Goal: Transaction & Acquisition: Purchase product/service

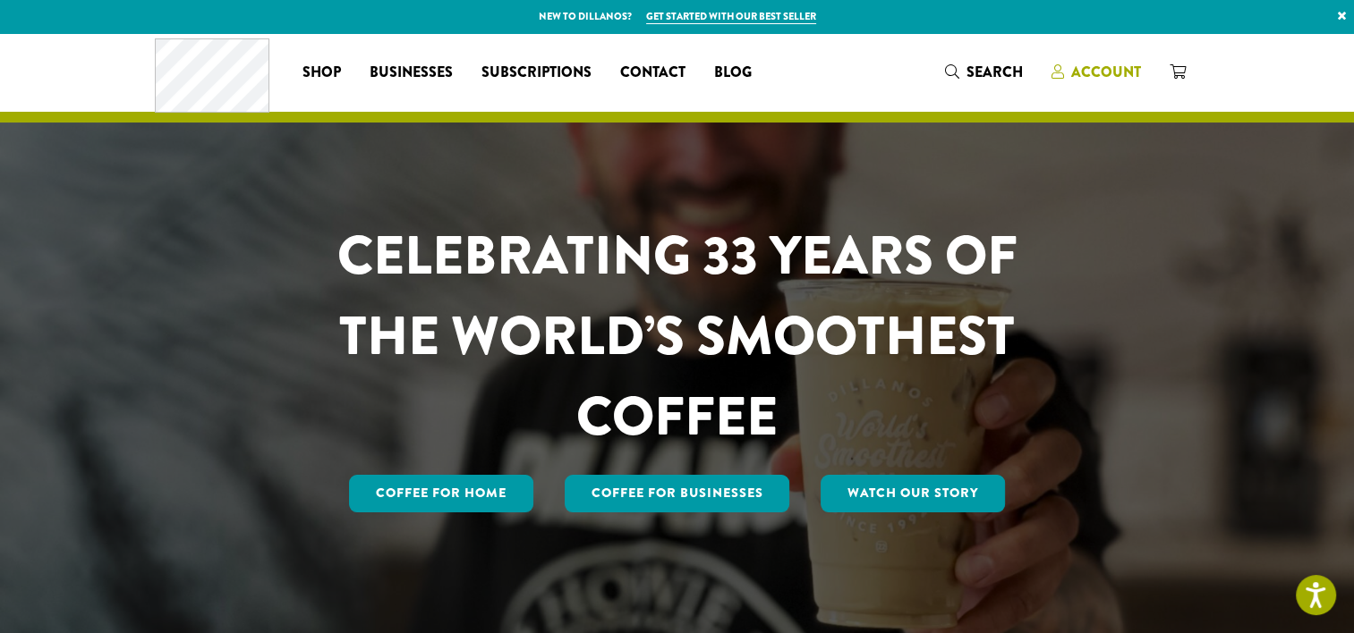
click at [1102, 72] on span "Account" at bounding box center [1106, 72] width 70 height 21
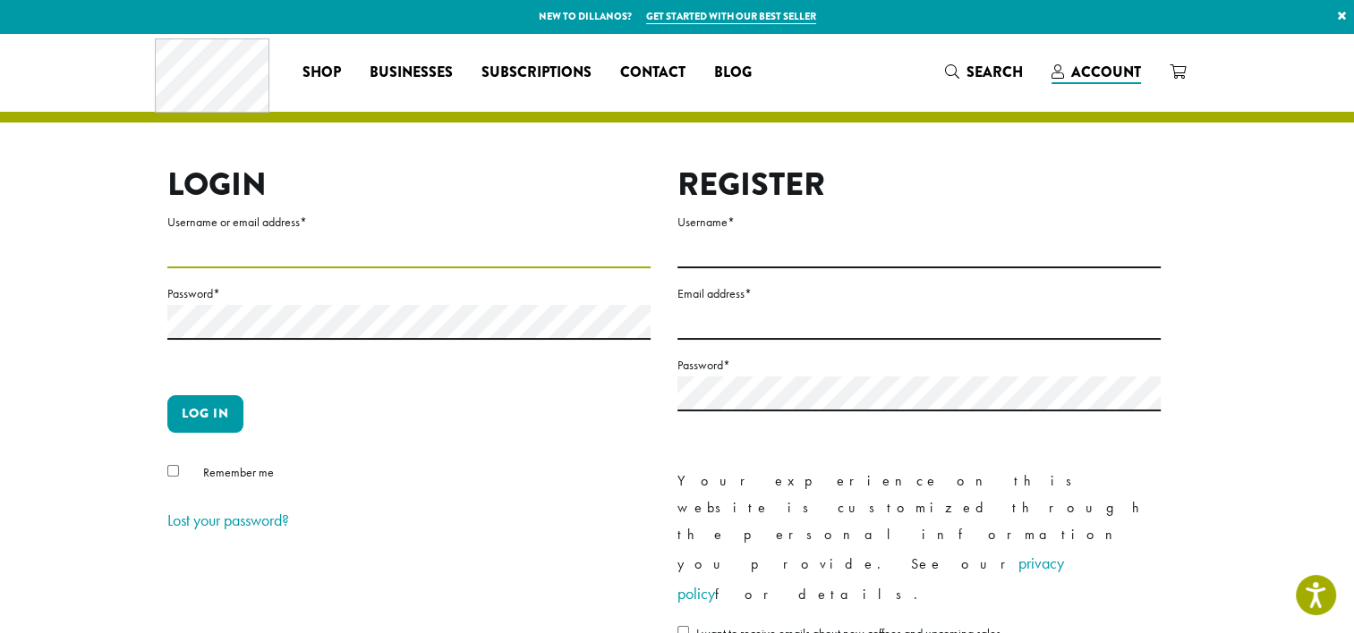
click at [182, 253] on input "Username or email address *" at bounding box center [408, 251] width 483 height 35
type input "**********"
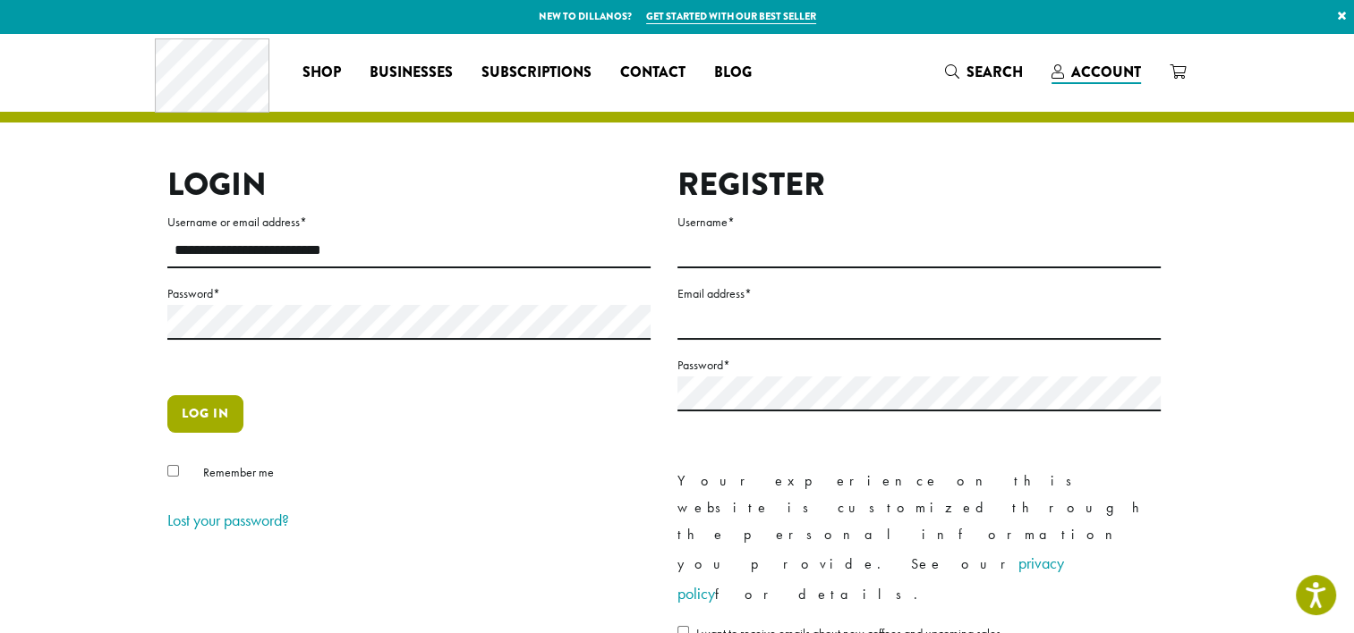
click at [197, 412] on button "Log in" at bounding box center [205, 414] width 76 height 38
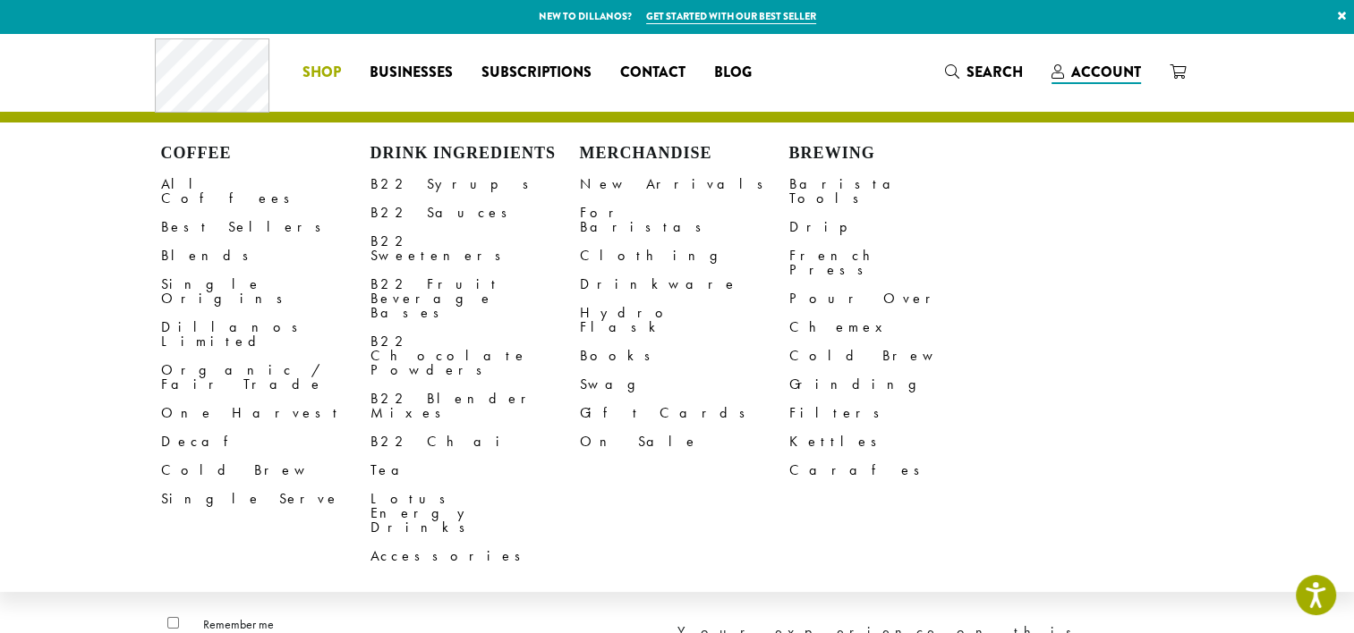
click at [330, 68] on span "Shop" at bounding box center [321, 73] width 38 height 22
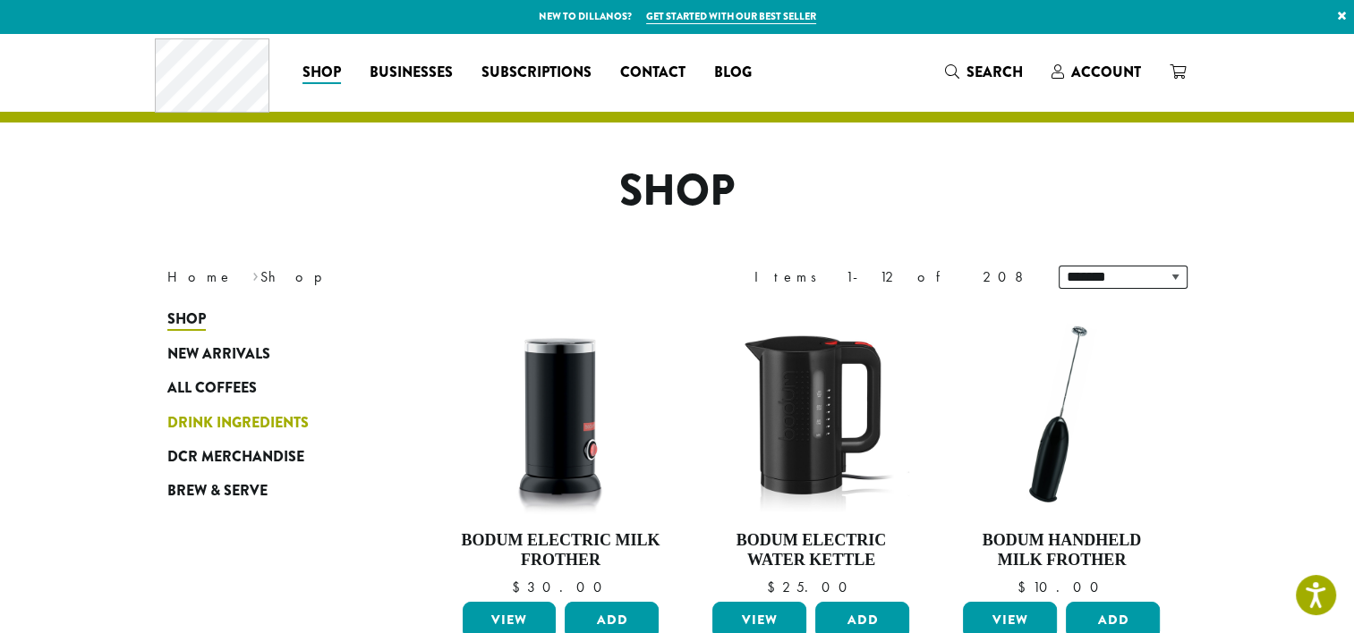
click at [254, 420] on span "Drink Ingredients" at bounding box center [237, 423] width 141 height 22
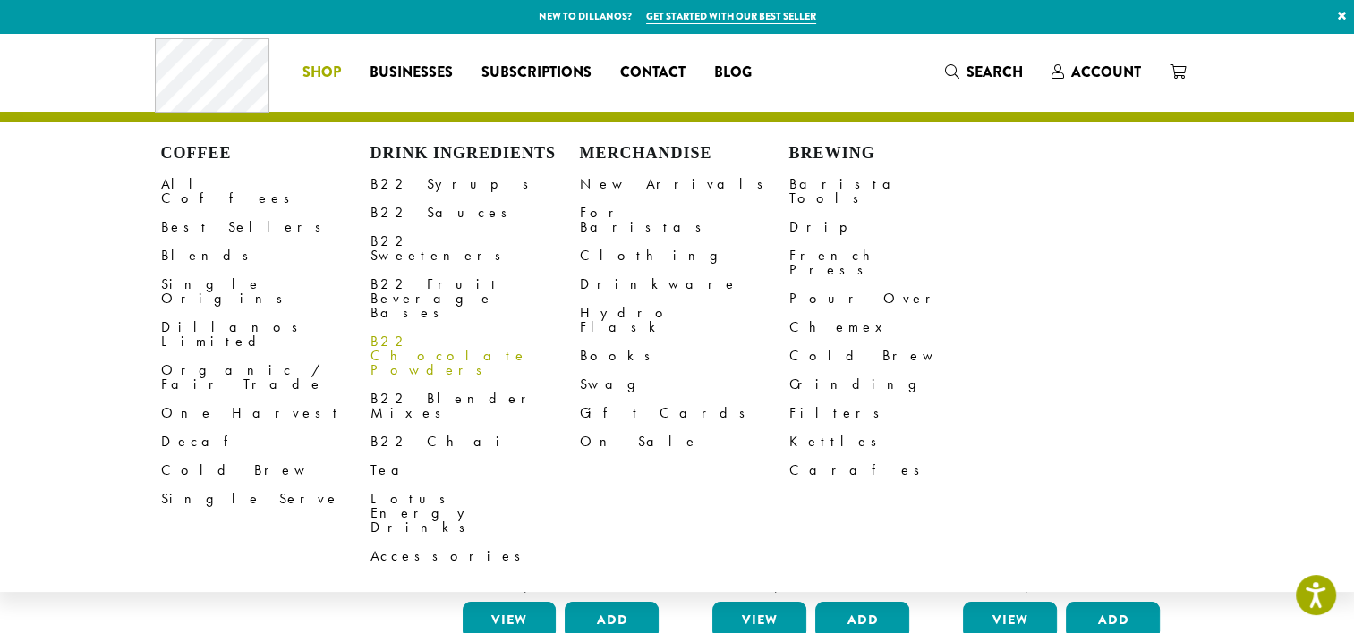
click at [411, 327] on link "B22 Chocolate Powders" at bounding box center [474, 355] width 209 height 57
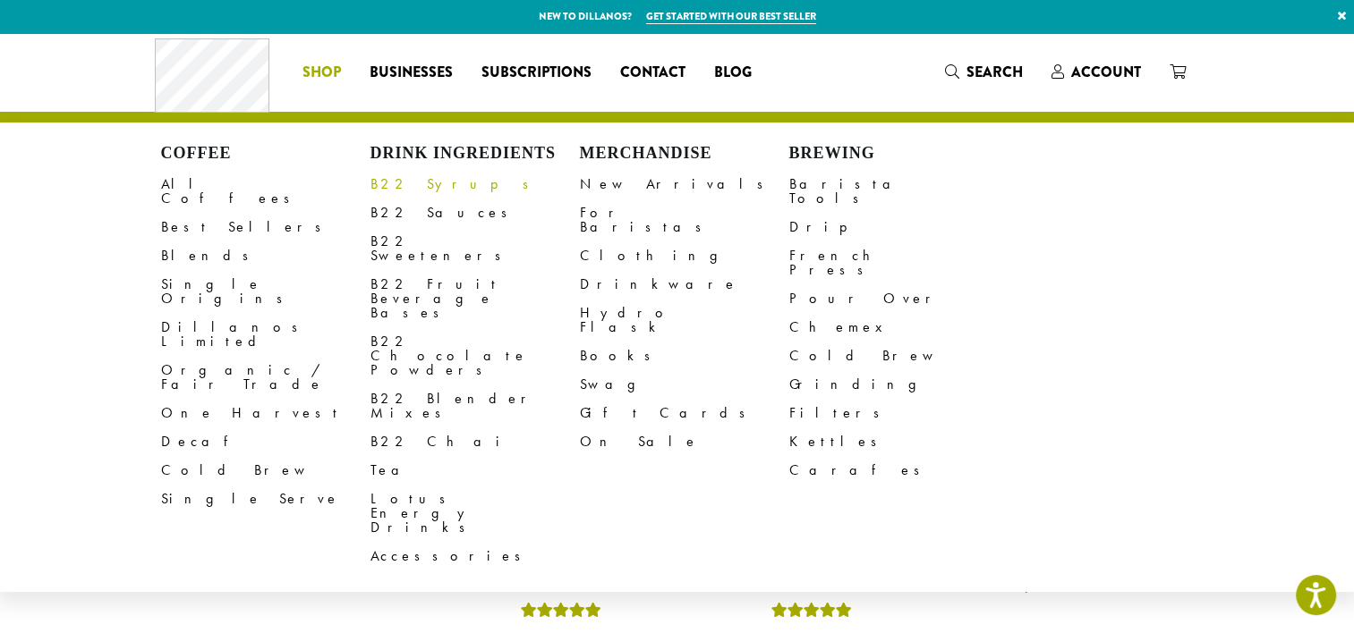
click at [397, 186] on link "B22 Syrups" at bounding box center [474, 184] width 209 height 29
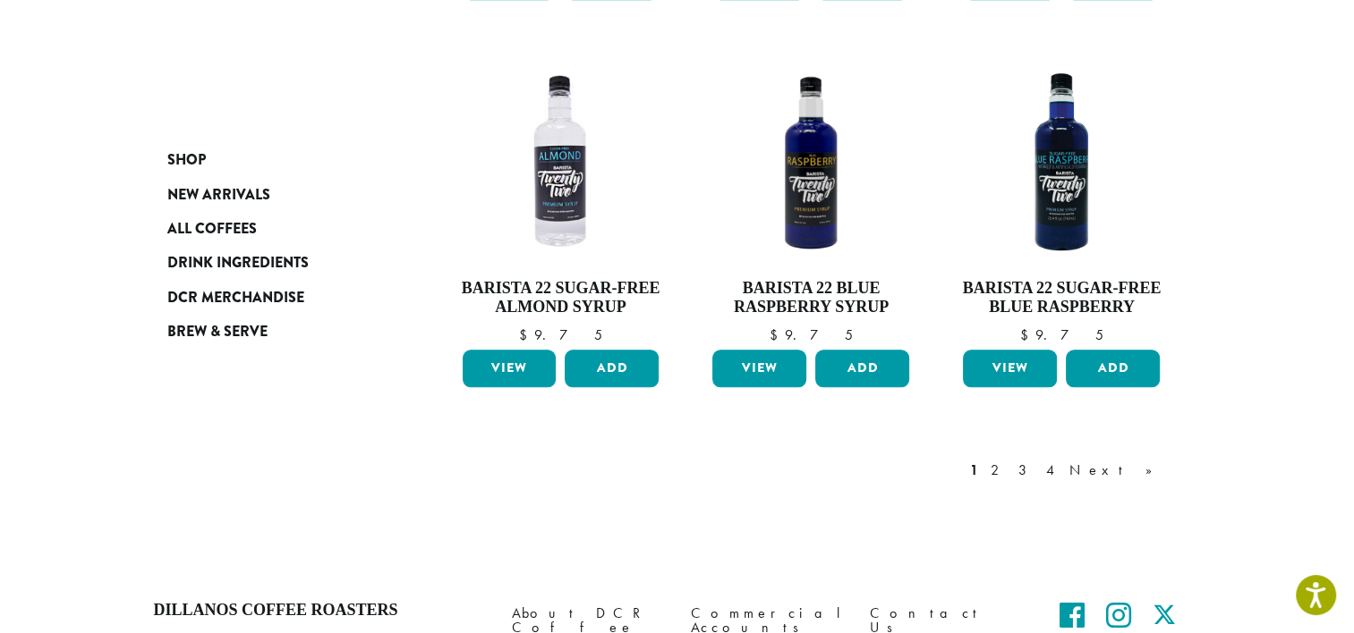
scroll to position [1574, 0]
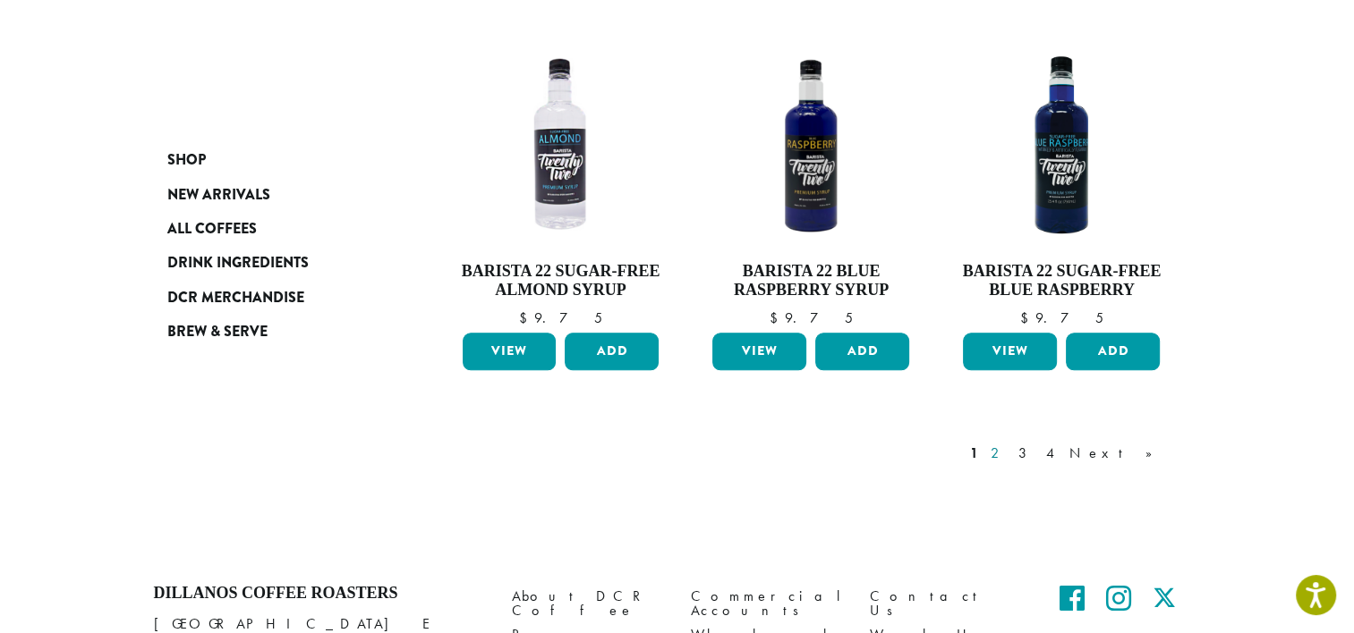
click at [1009, 443] on link "2" at bounding box center [998, 453] width 22 height 21
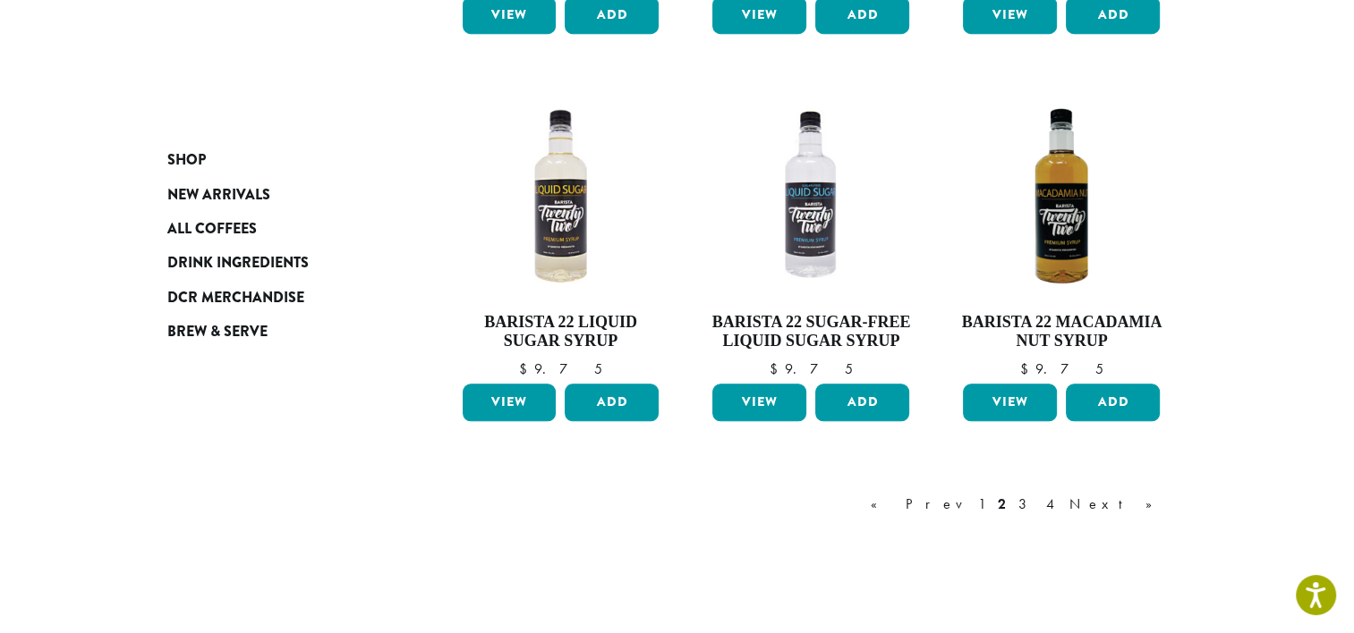
scroll to position [1463, 0]
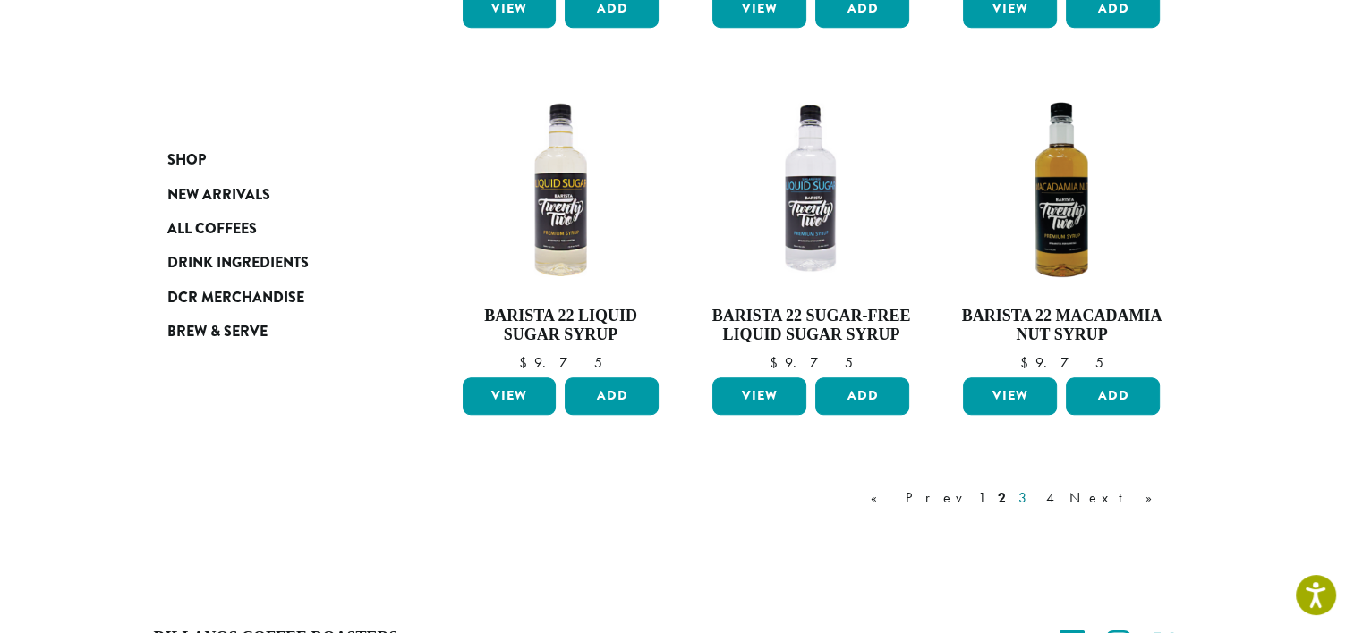
click at [1037, 501] on link "3" at bounding box center [1026, 498] width 22 height 21
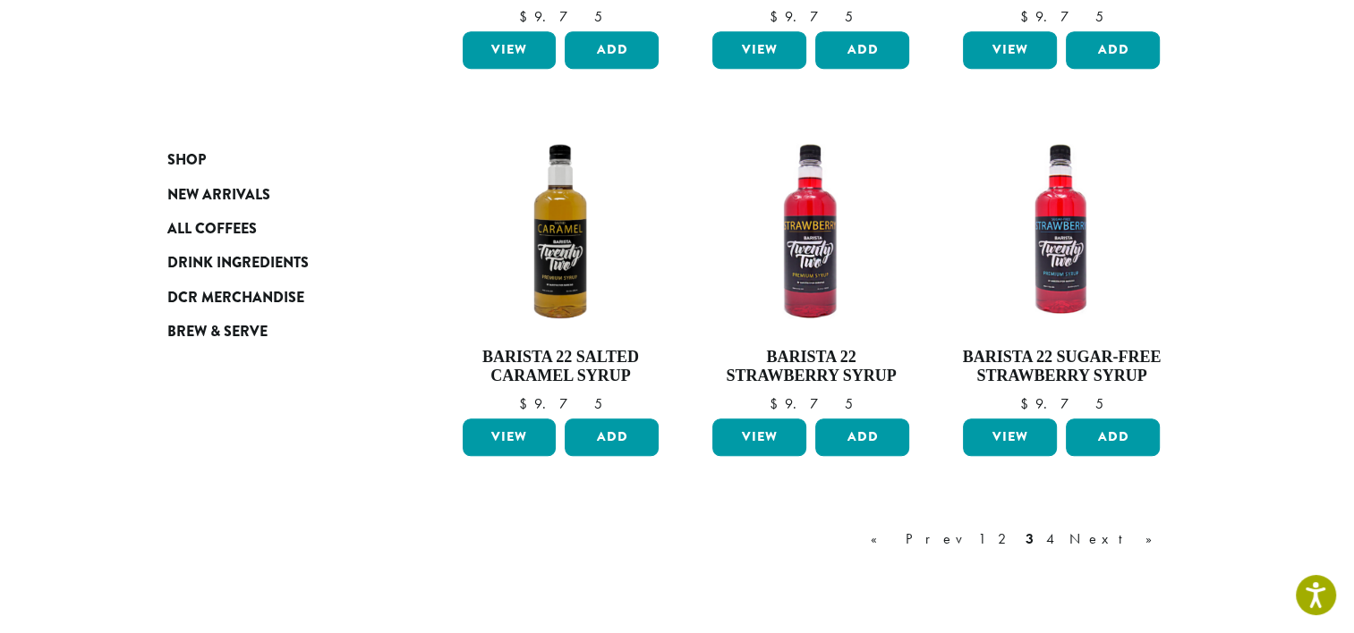
scroll to position [1387, 0]
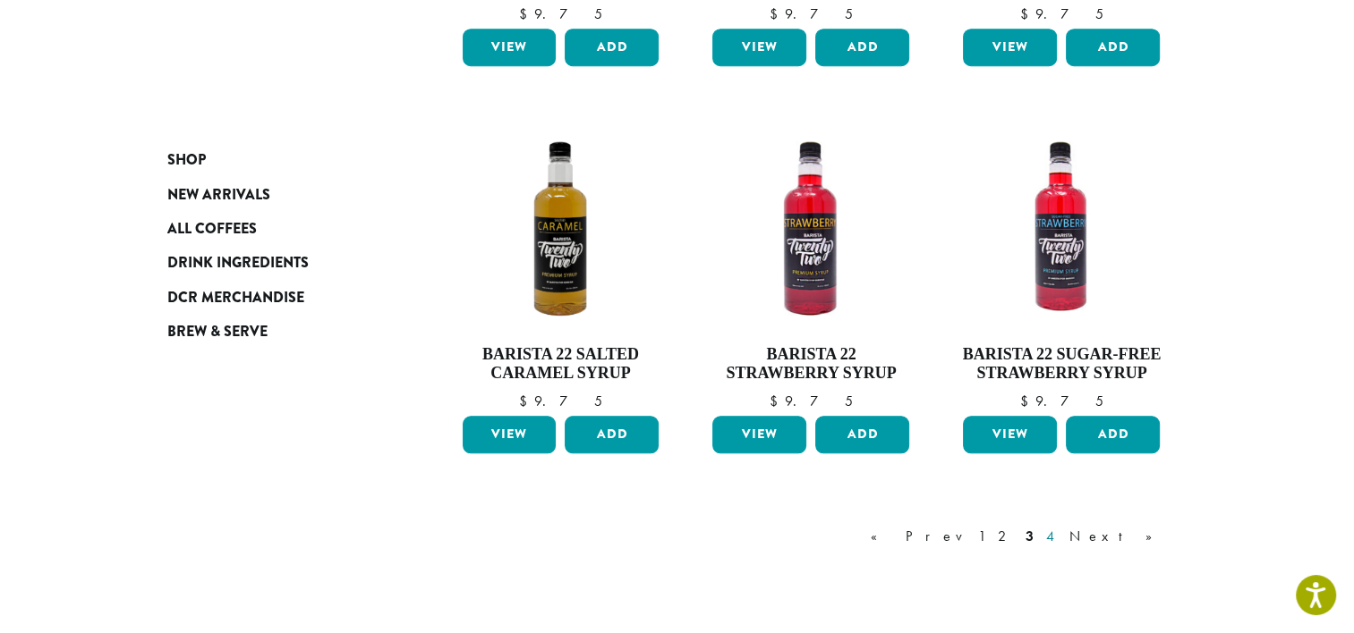
click at [1060, 534] on link "4" at bounding box center [1051, 536] width 18 height 21
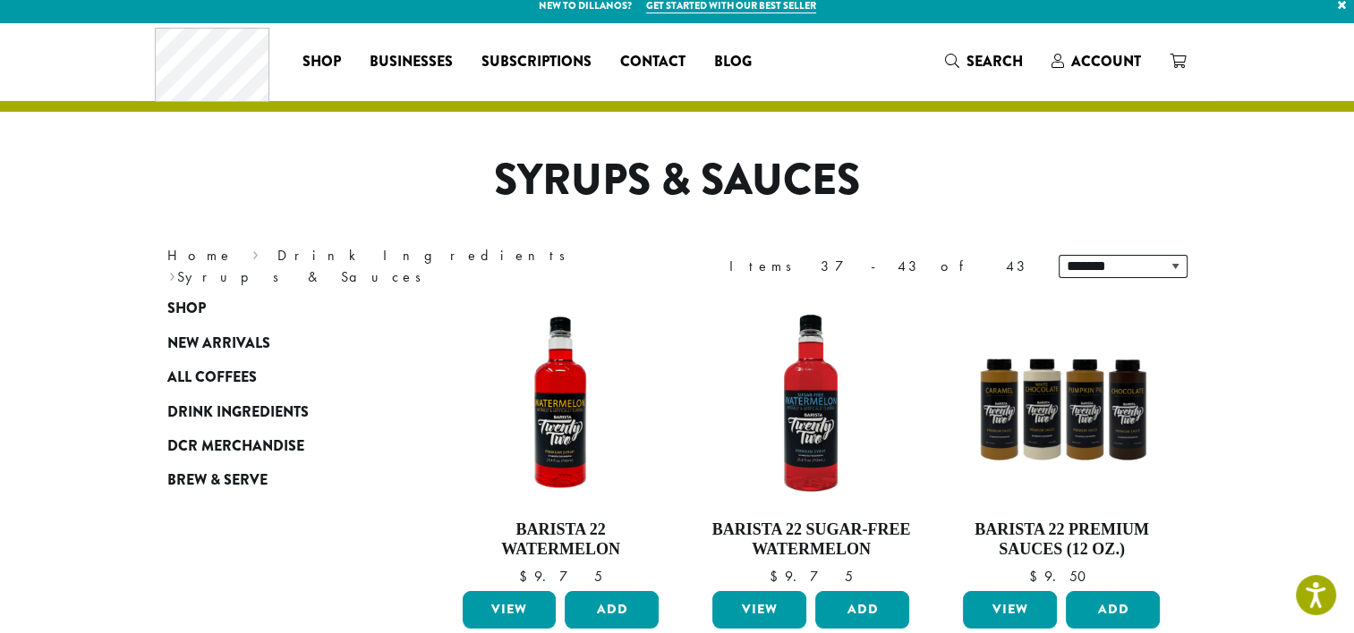
scroll to position [4, 0]
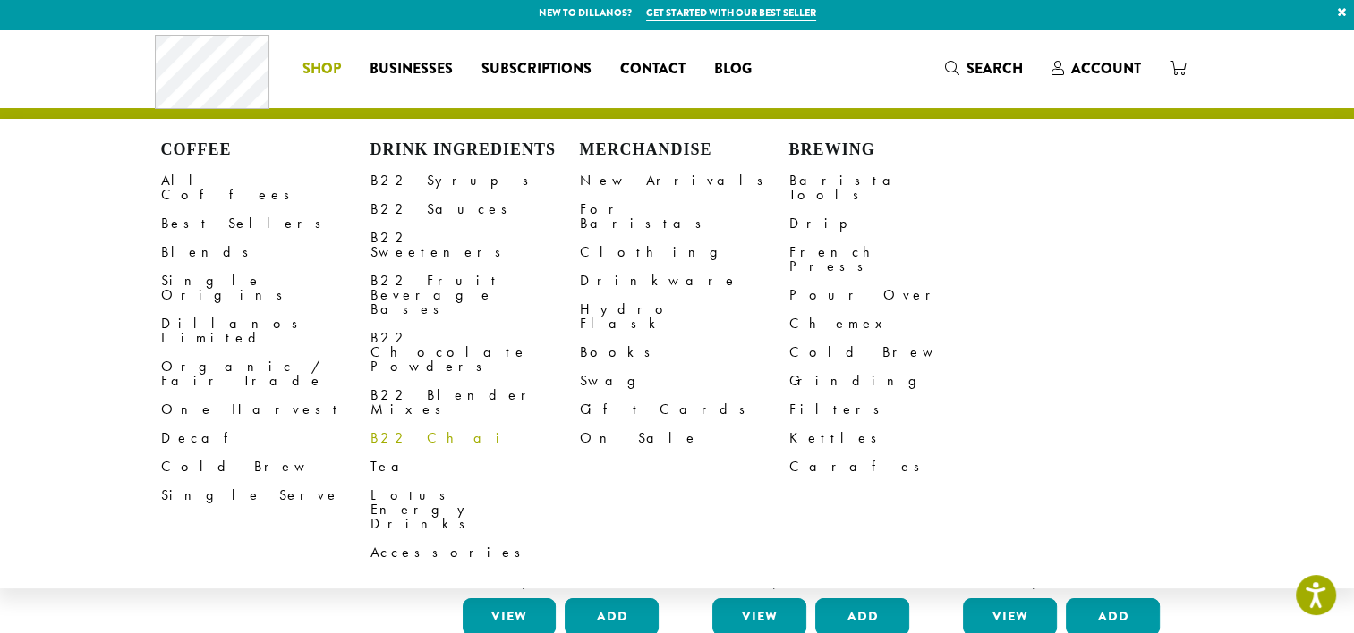
click at [406, 424] on link "B22 Chai" at bounding box center [474, 438] width 209 height 29
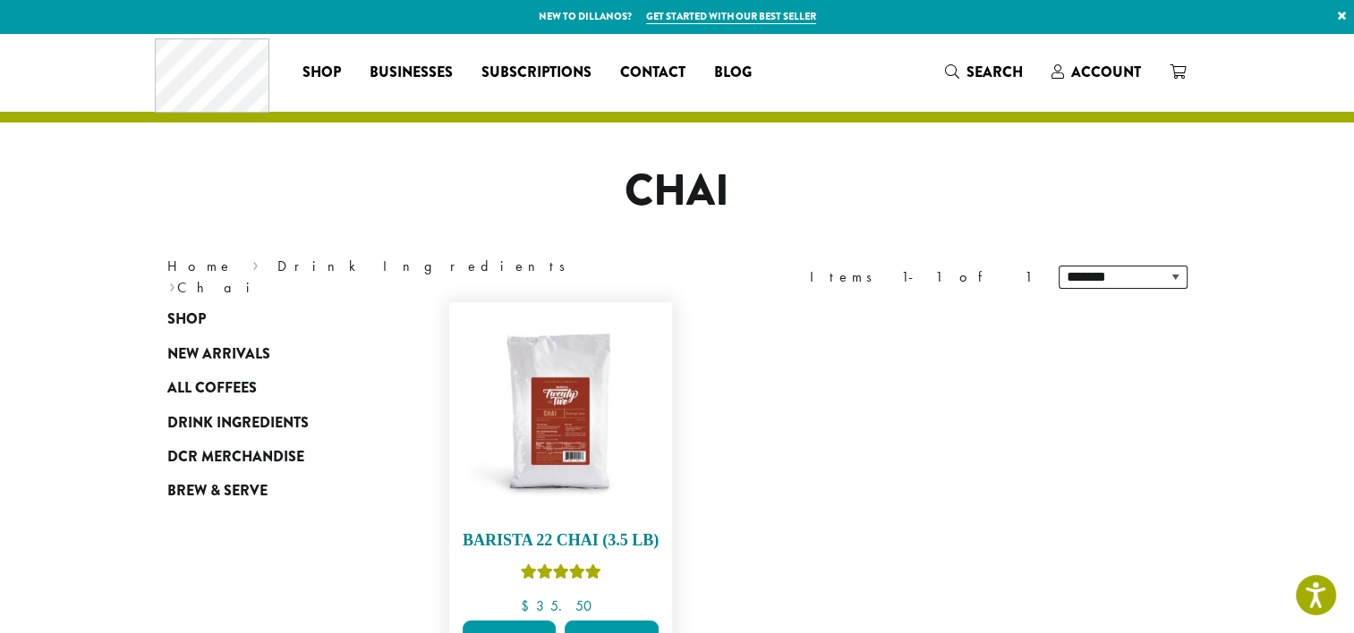
click at [556, 413] on img at bounding box center [560, 414] width 206 height 206
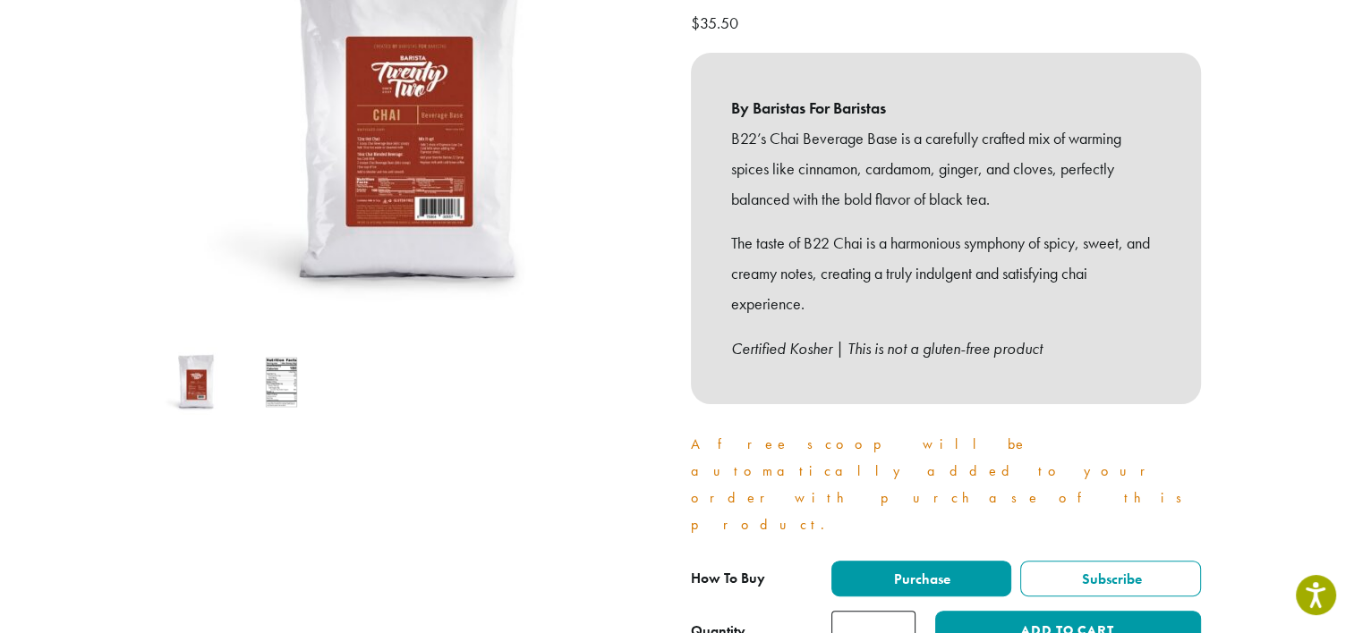
scroll to position [315, 0]
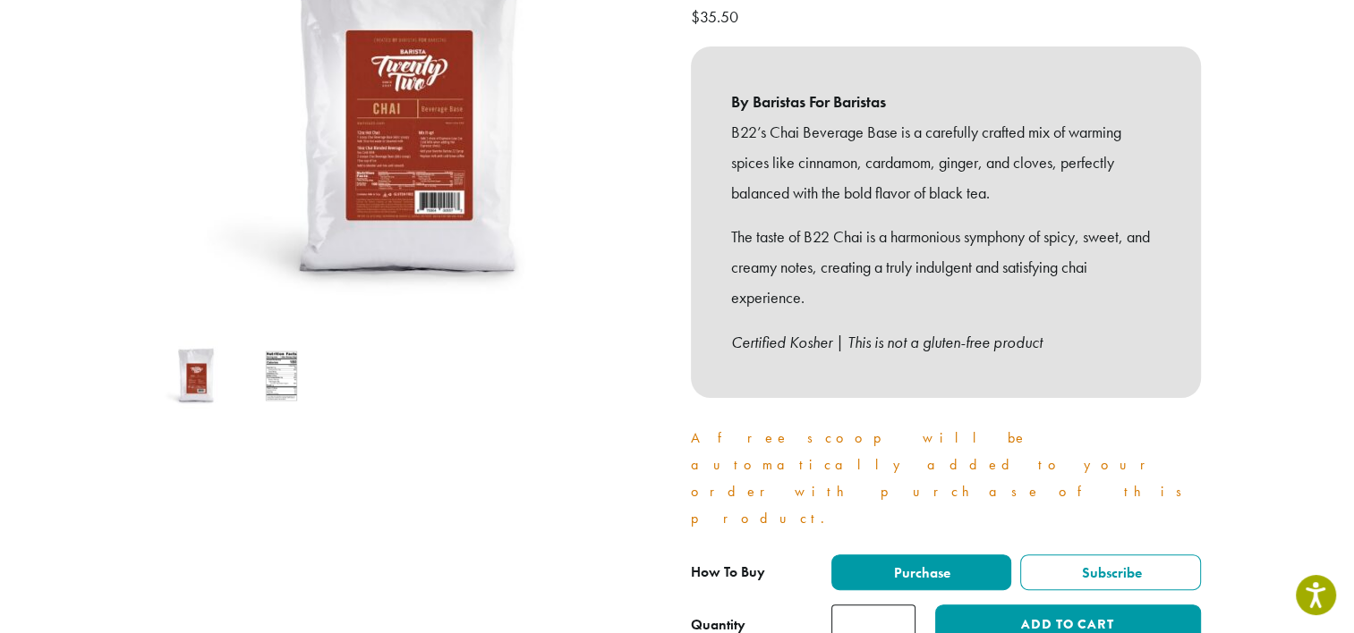
click at [254, 377] on img at bounding box center [281, 376] width 71 height 71
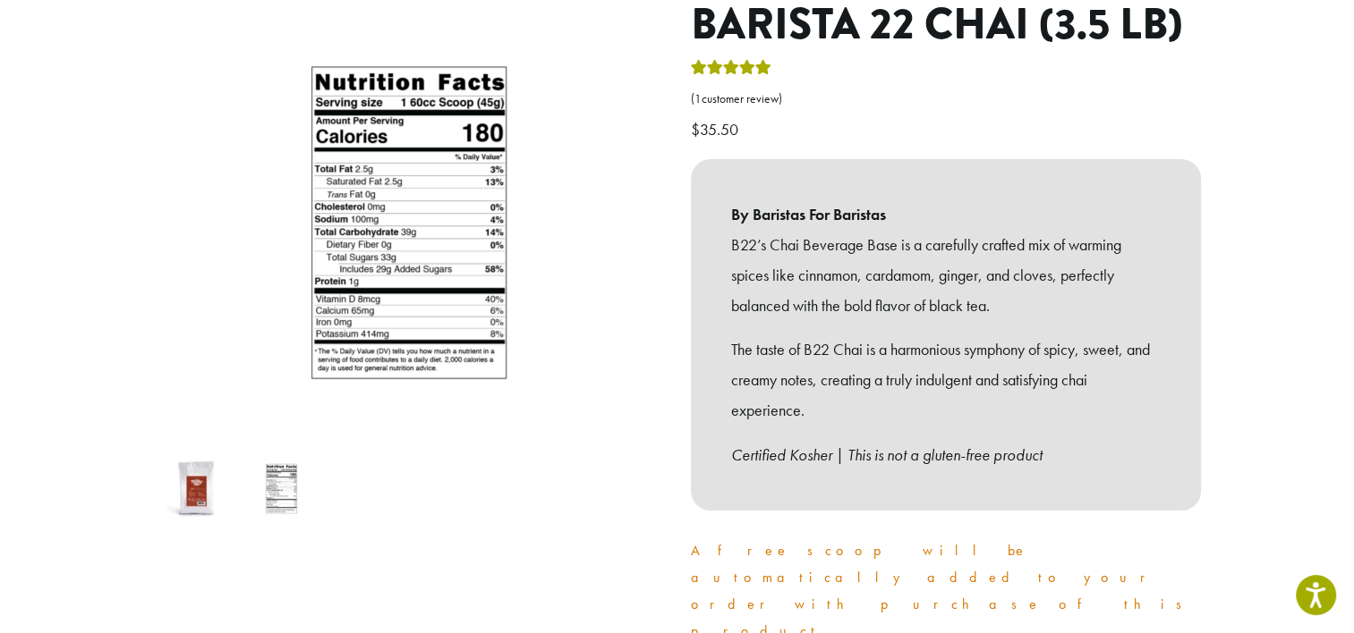
scroll to position [200, 0]
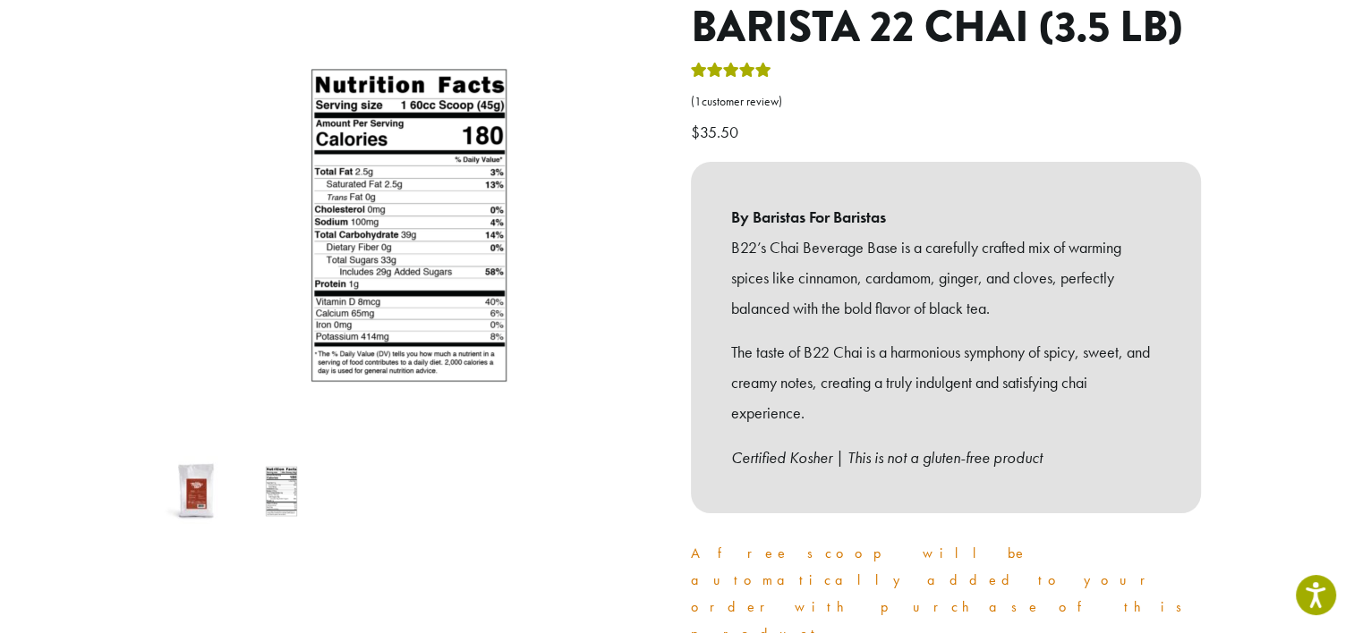
click at [191, 487] on img at bounding box center [196, 491] width 71 height 71
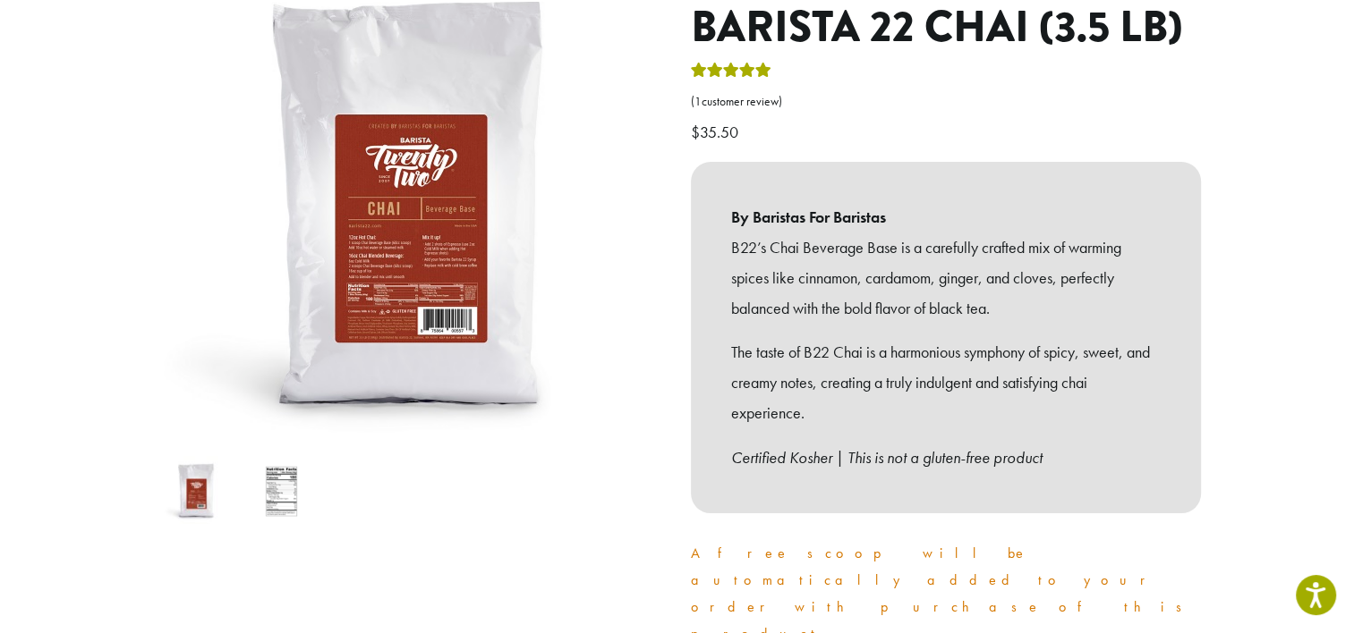
click at [369, 300] on img at bounding box center [410, 210] width 537 height 537
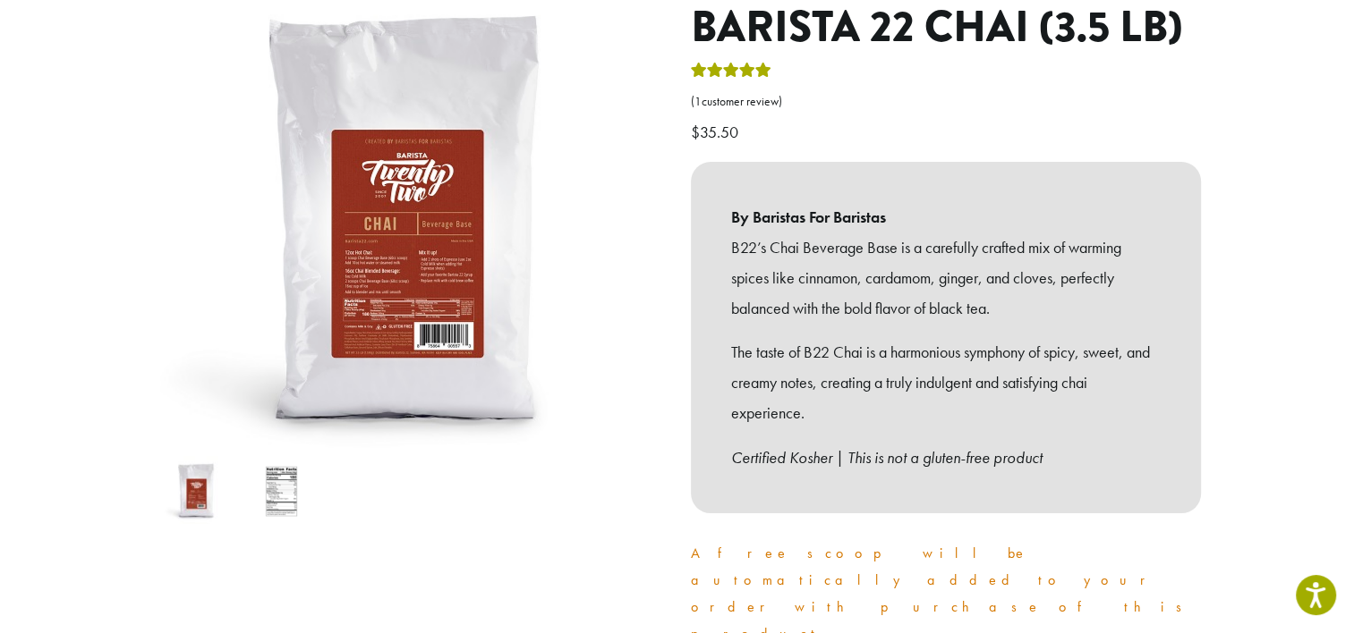
click at [439, 225] on img at bounding box center [407, 225] width 537 height 537
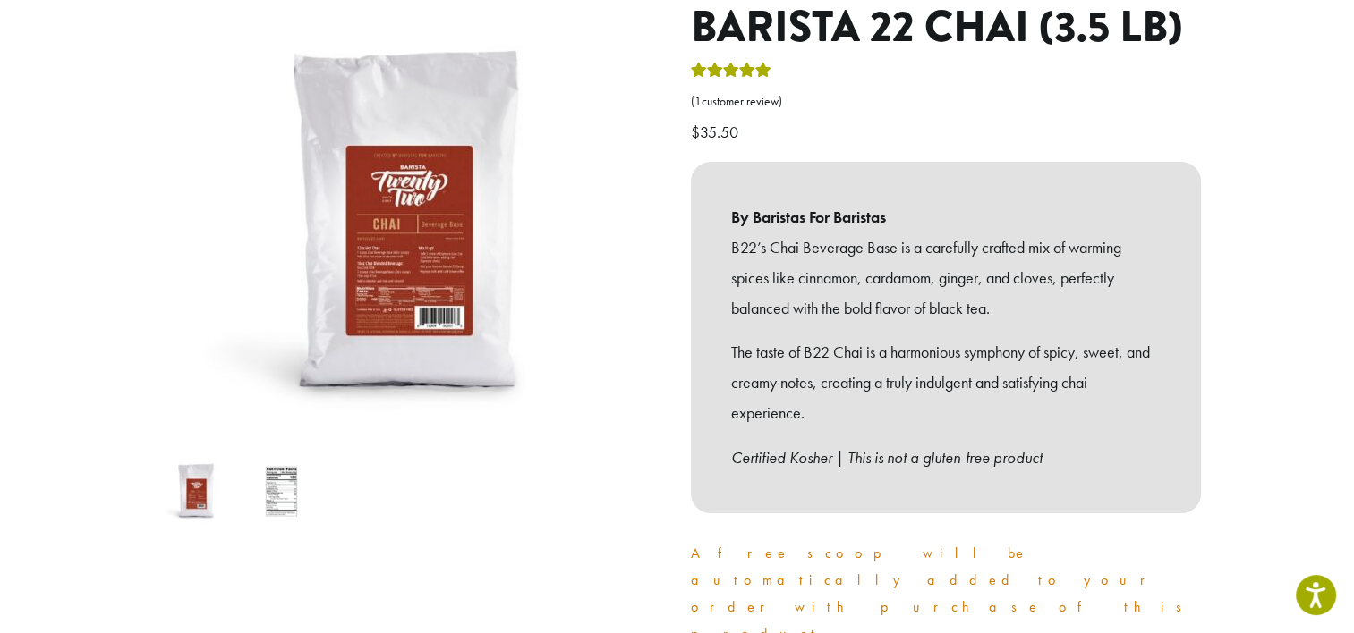
scroll to position [0, 0]
